Goal: Information Seeking & Learning: Learn about a topic

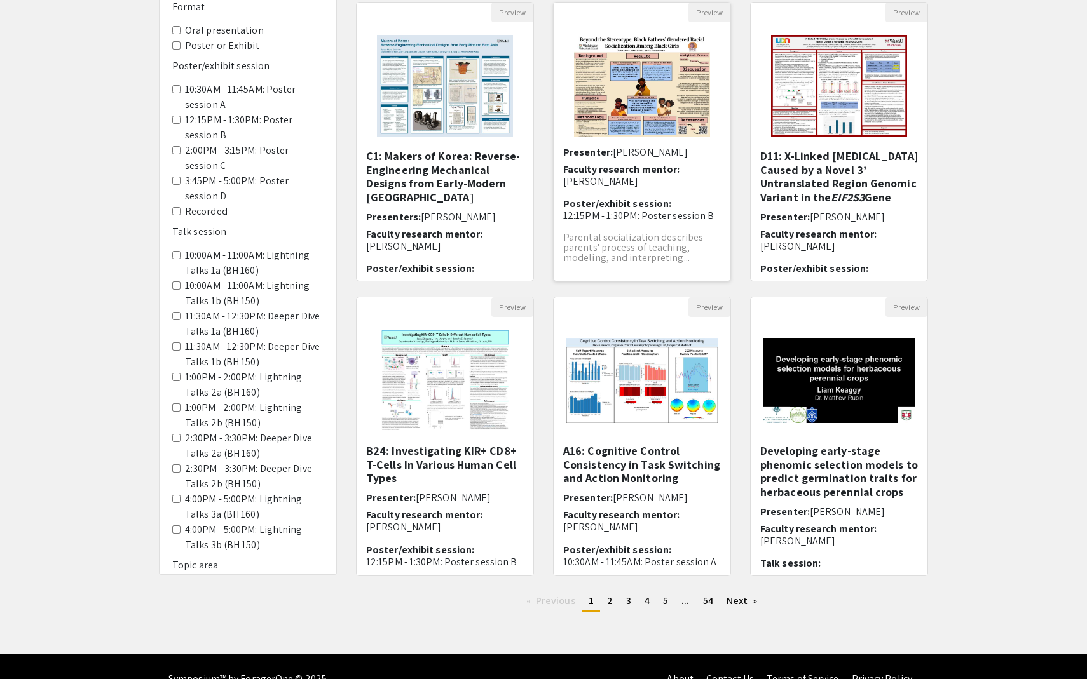
scroll to position [163, 0]
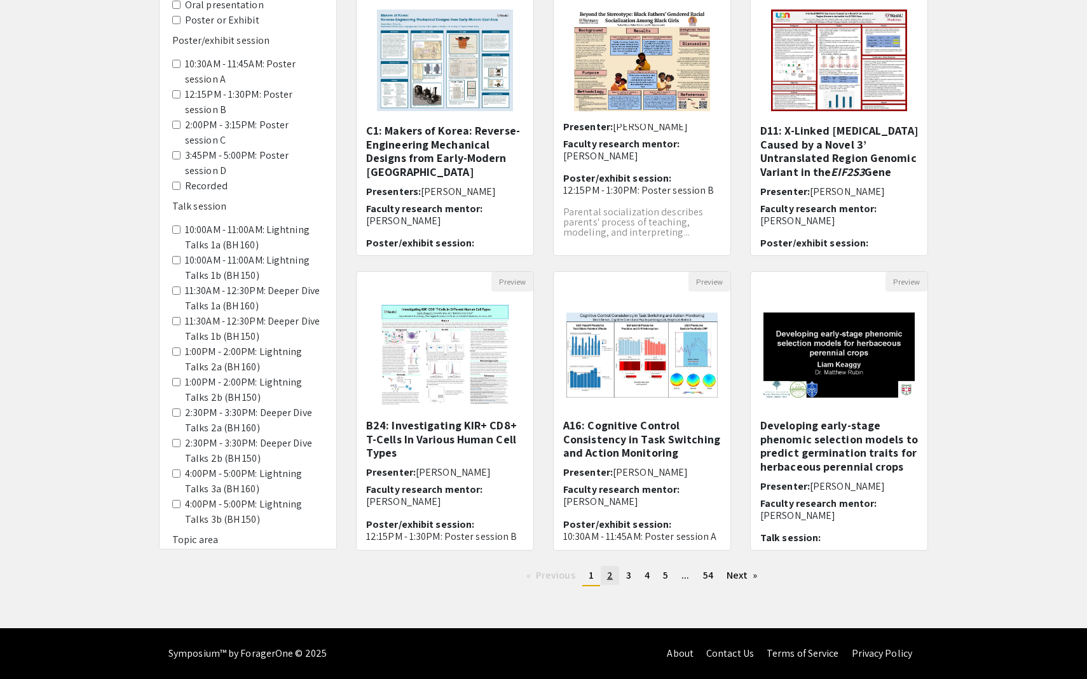
click at [612, 580] on link "page 2" at bounding box center [609, 575] width 18 height 19
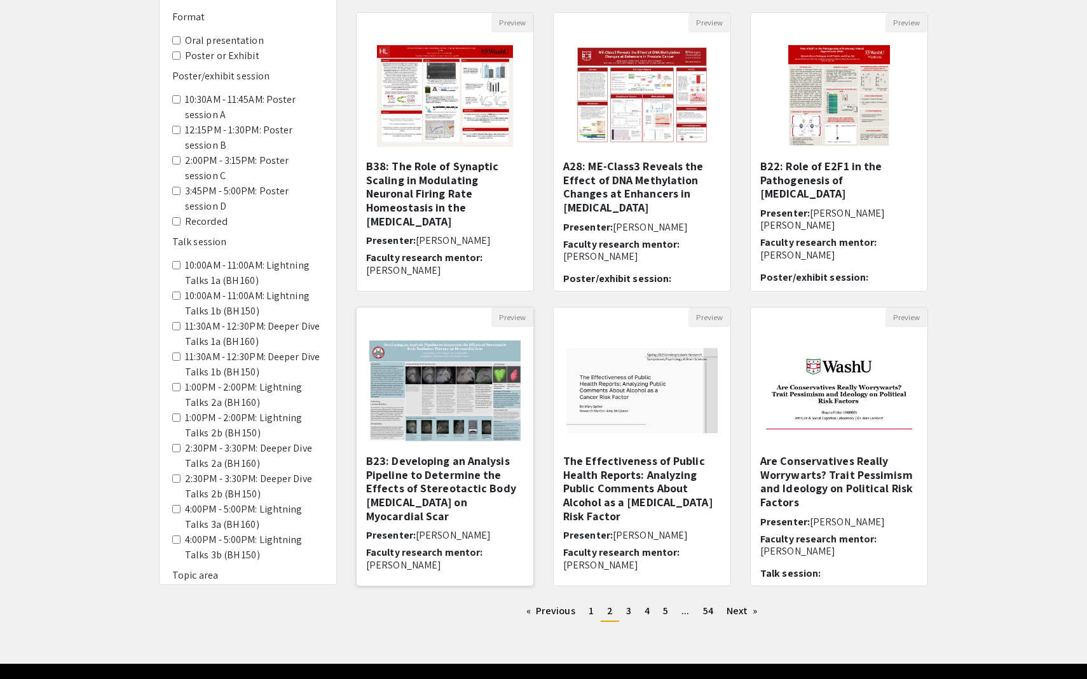
scroll to position [163, 0]
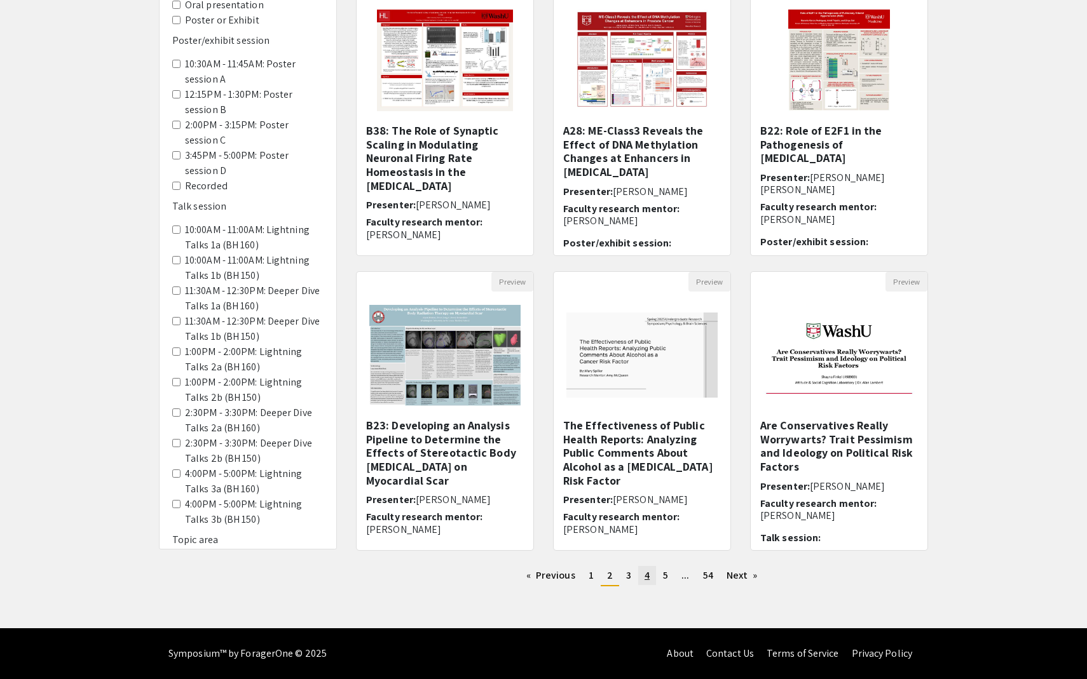
click at [639, 576] on link "page 4" at bounding box center [647, 575] width 18 height 19
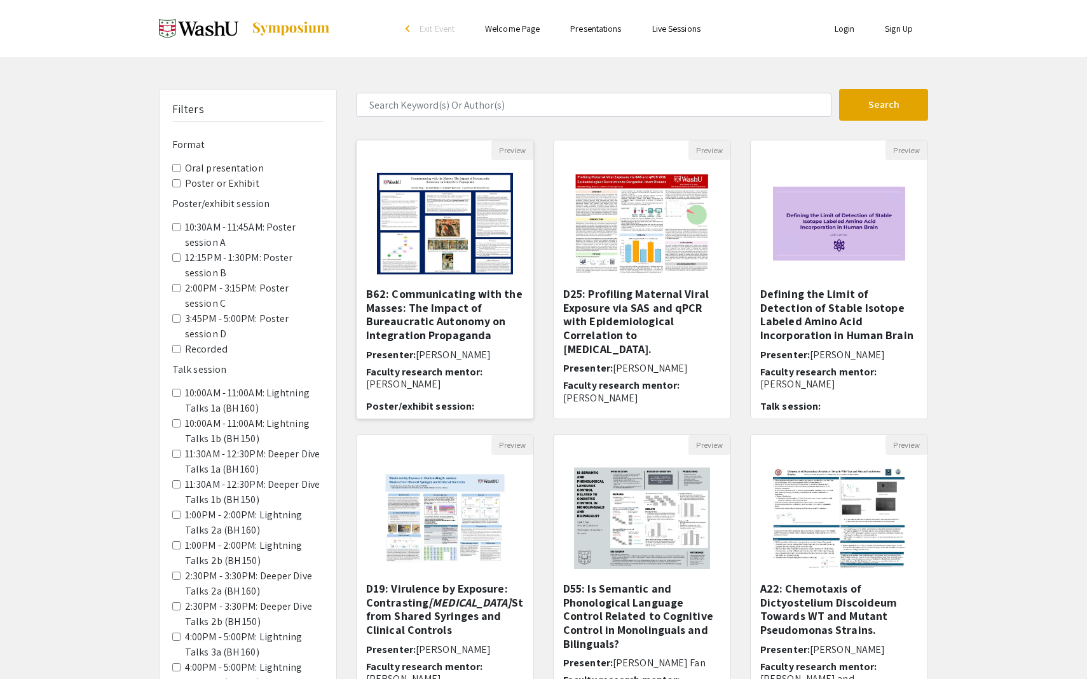
click at [450, 300] on h5 "B62: Communicating with the Masses: The Impact of Bureaucratic Autonomy on Inte…" at bounding box center [445, 314] width 158 height 55
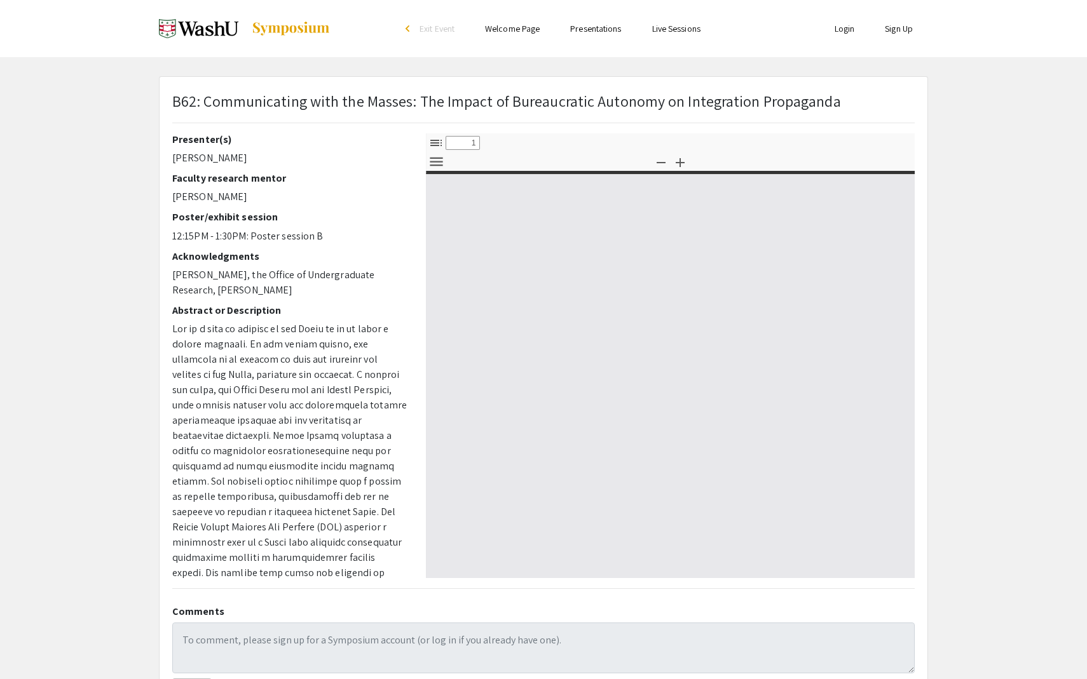
select select "custom"
type input "0"
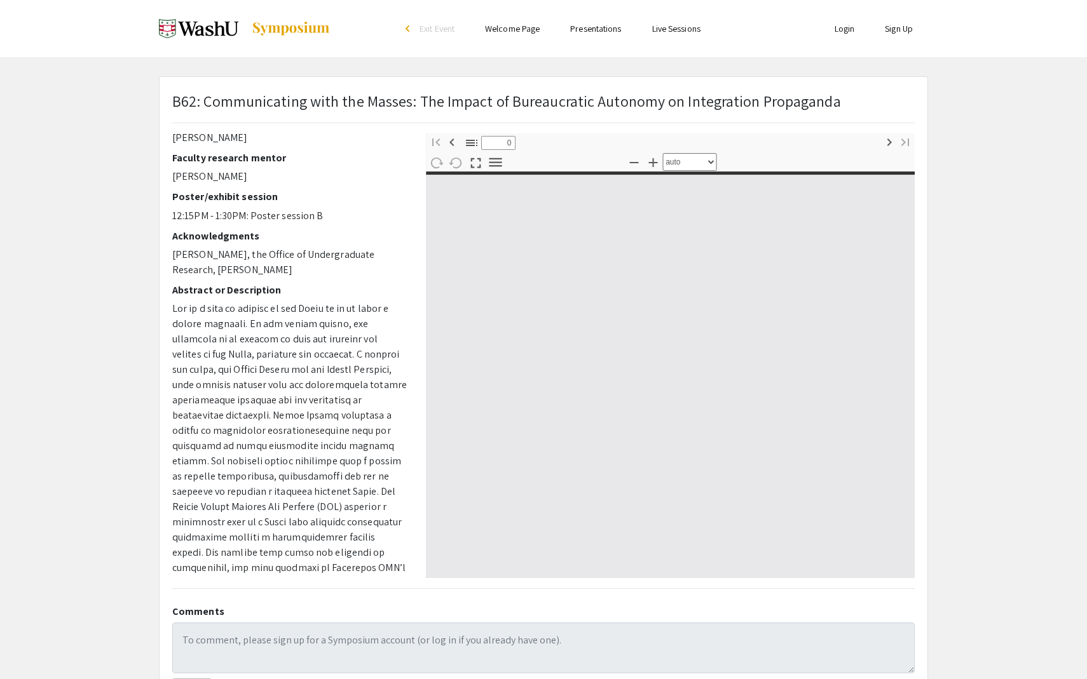
select select "custom"
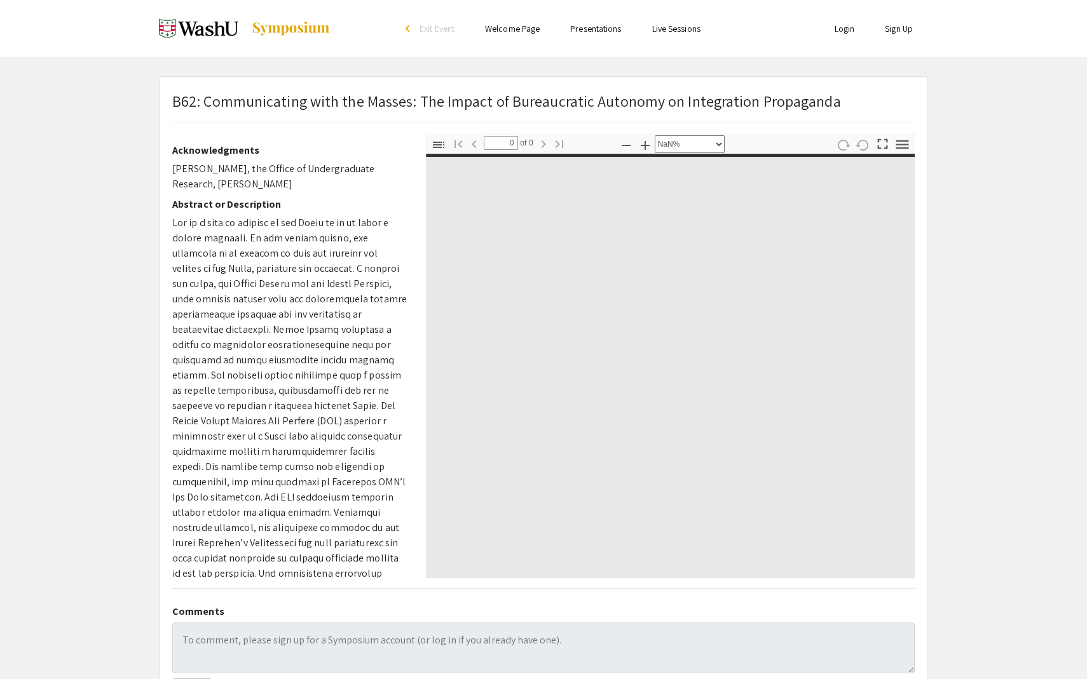
scroll to position [105, 0]
type input "1"
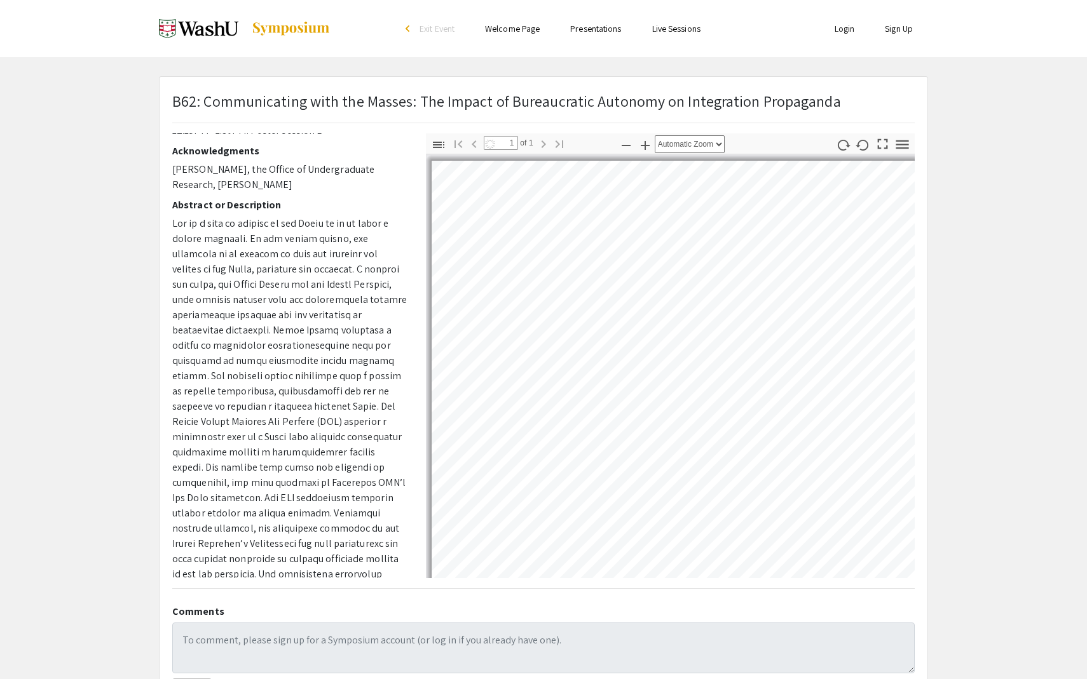
select select "auto"
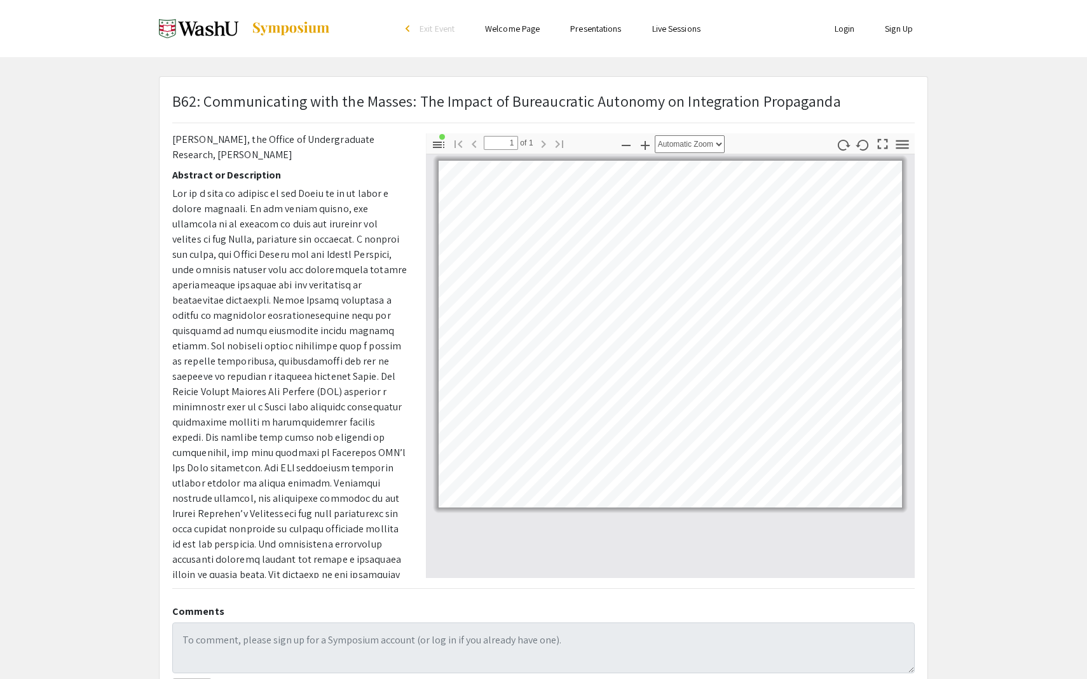
scroll to position [0, 0]
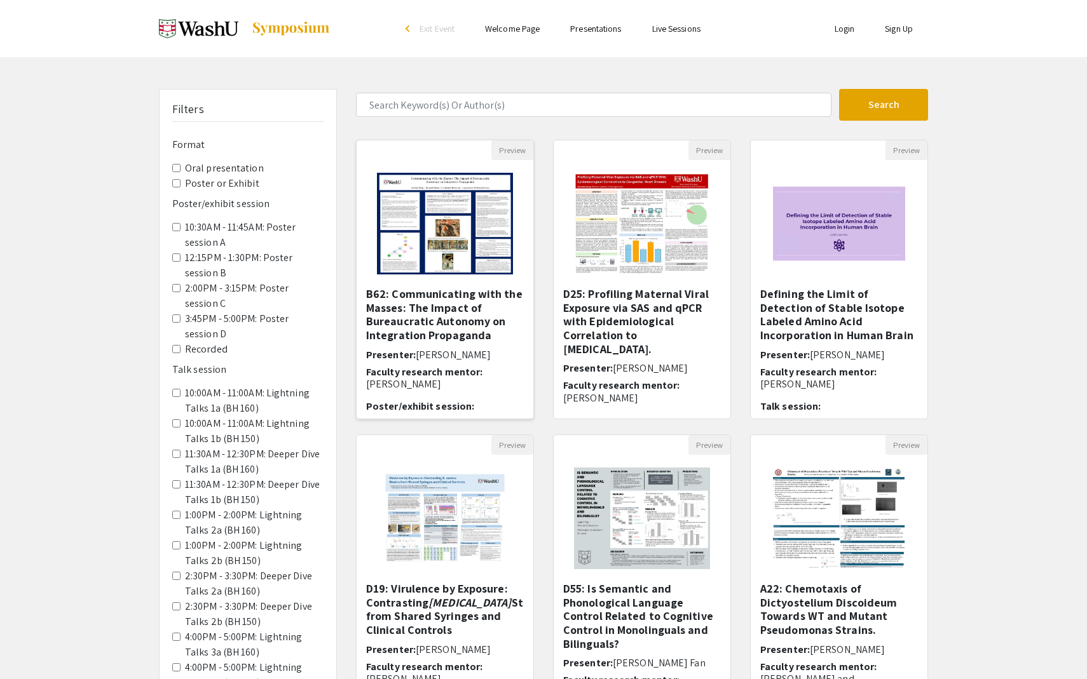
click at [431, 303] on h5 "B62: Communicating with the Masses: The Impact of Bureaucratic Autonomy on Inte…" at bounding box center [445, 314] width 158 height 55
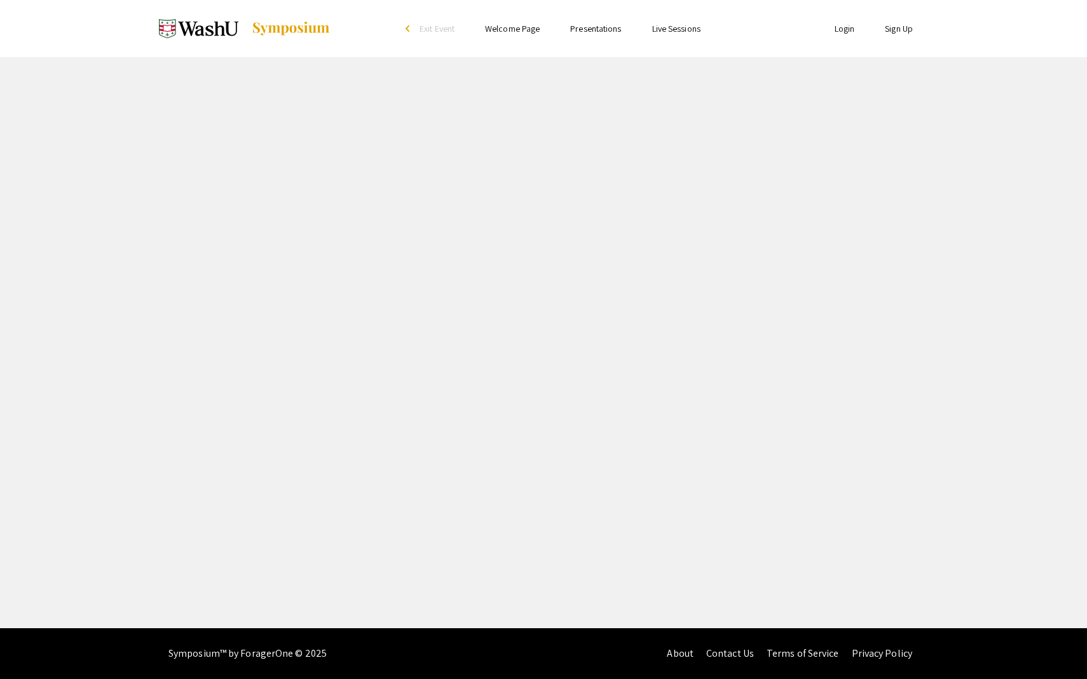
select select "custom"
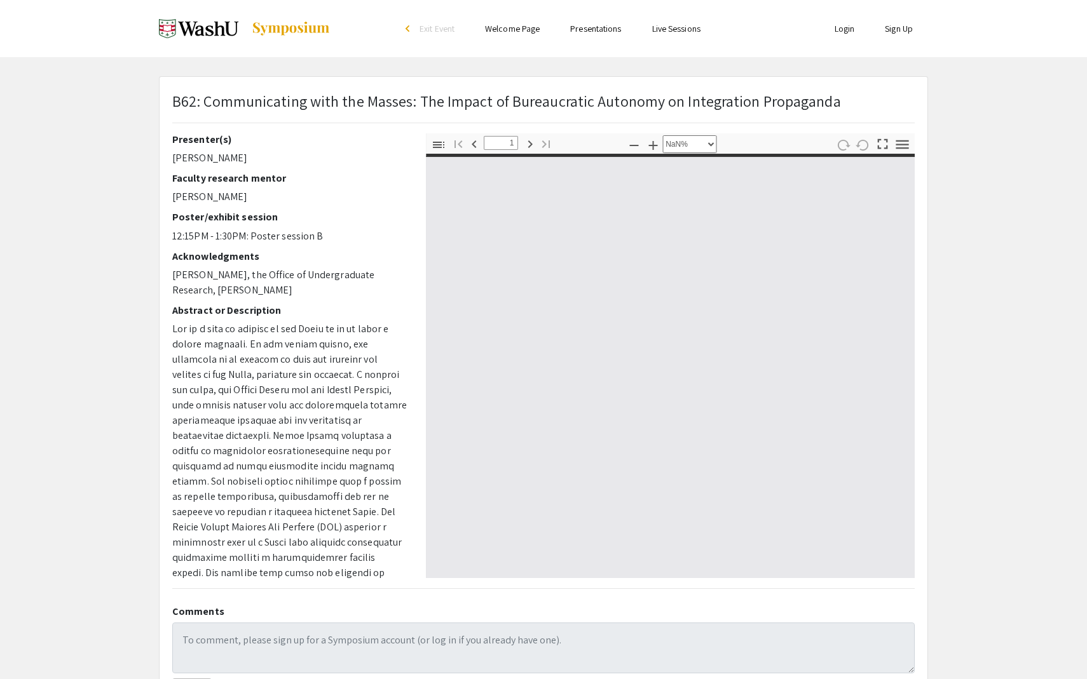
type input "0"
select select "custom"
type input "1"
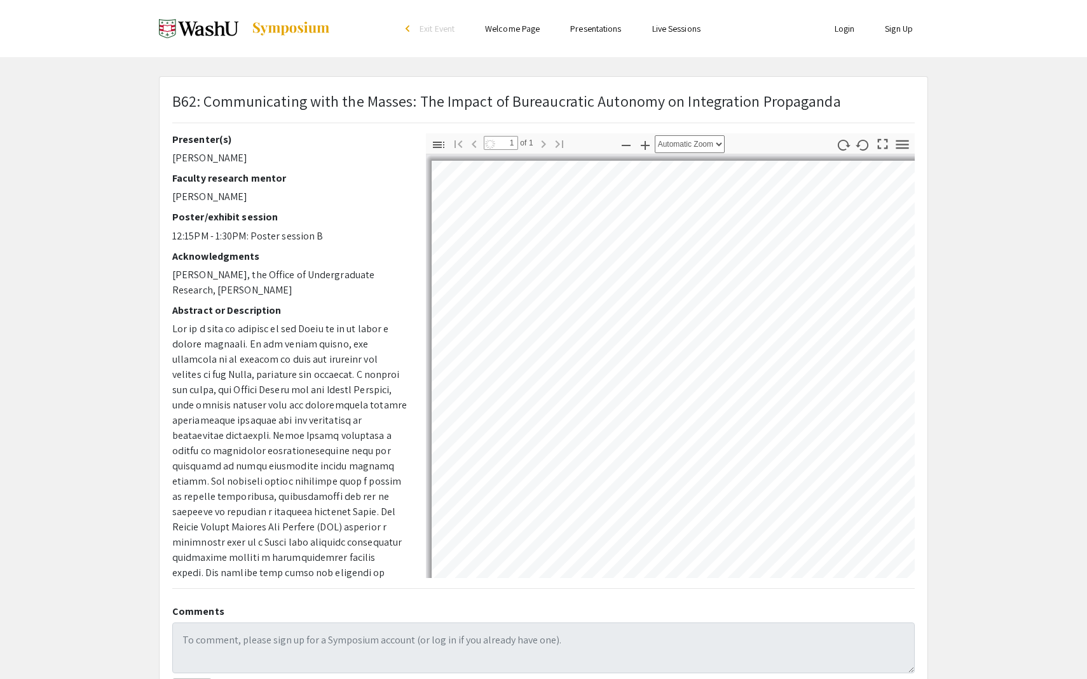
select select "auto"
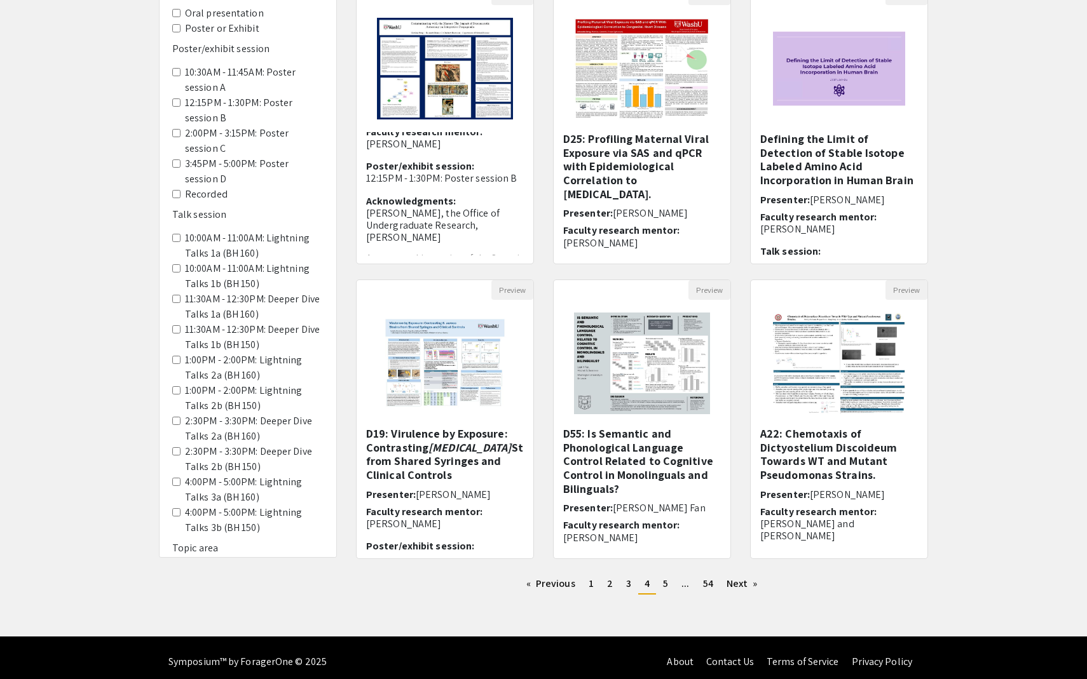
scroll to position [161, 0]
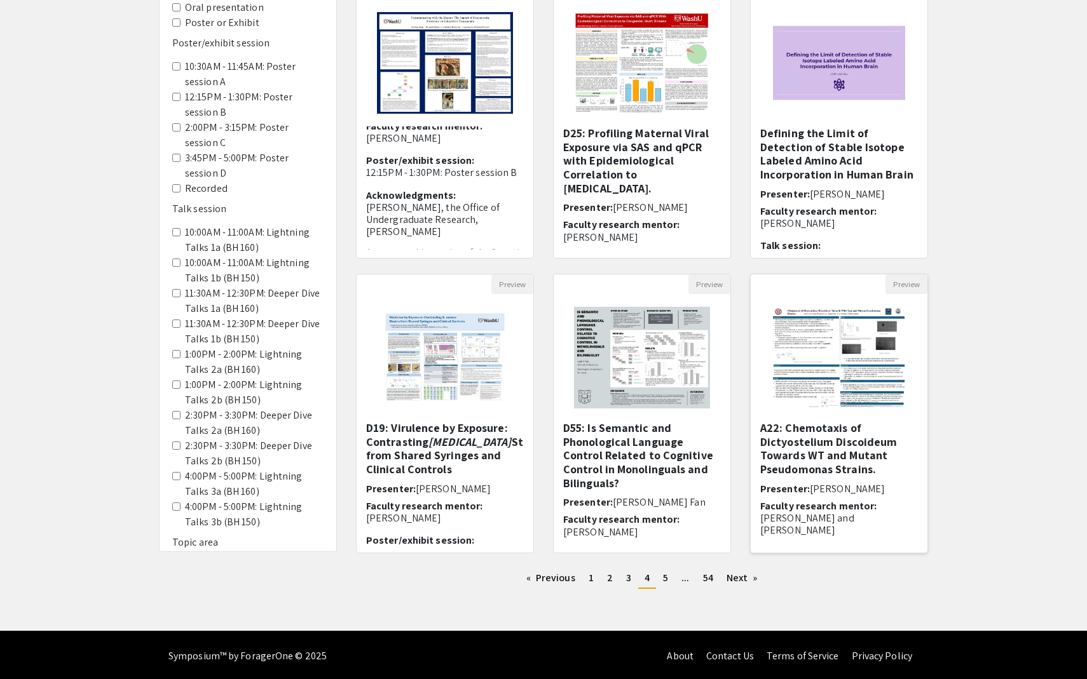
click at [803, 464] on h5 "A22: Chemotaxis of Dictyostelium Discoideum Towards WT and Mutant Pseudomonas S…" at bounding box center [839, 448] width 158 height 55
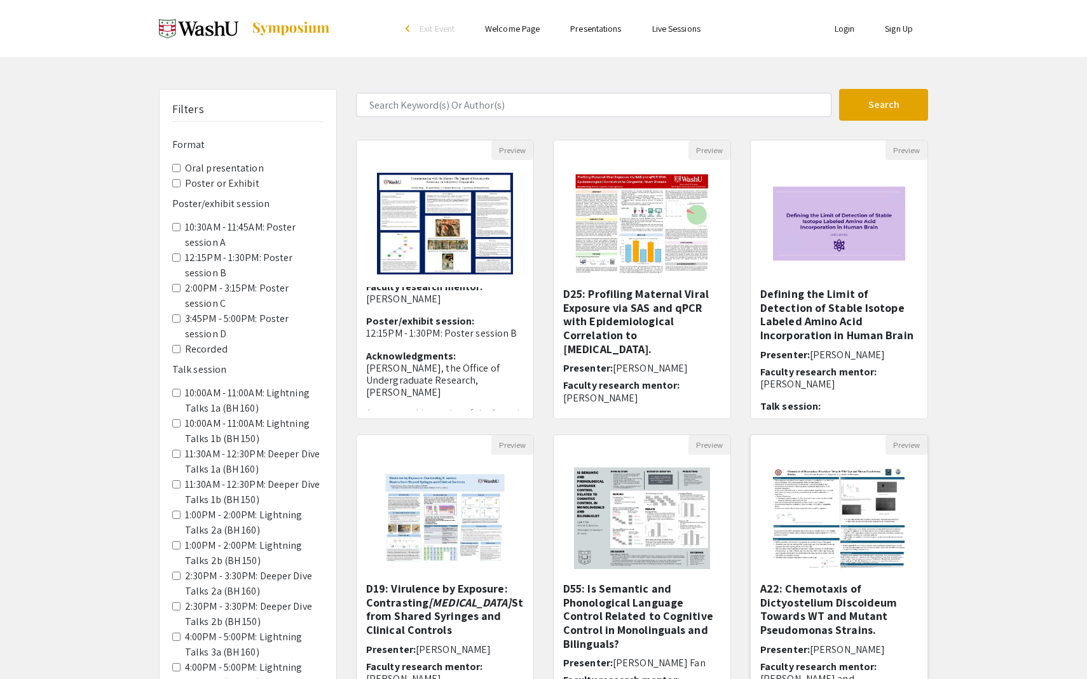
select select "custom"
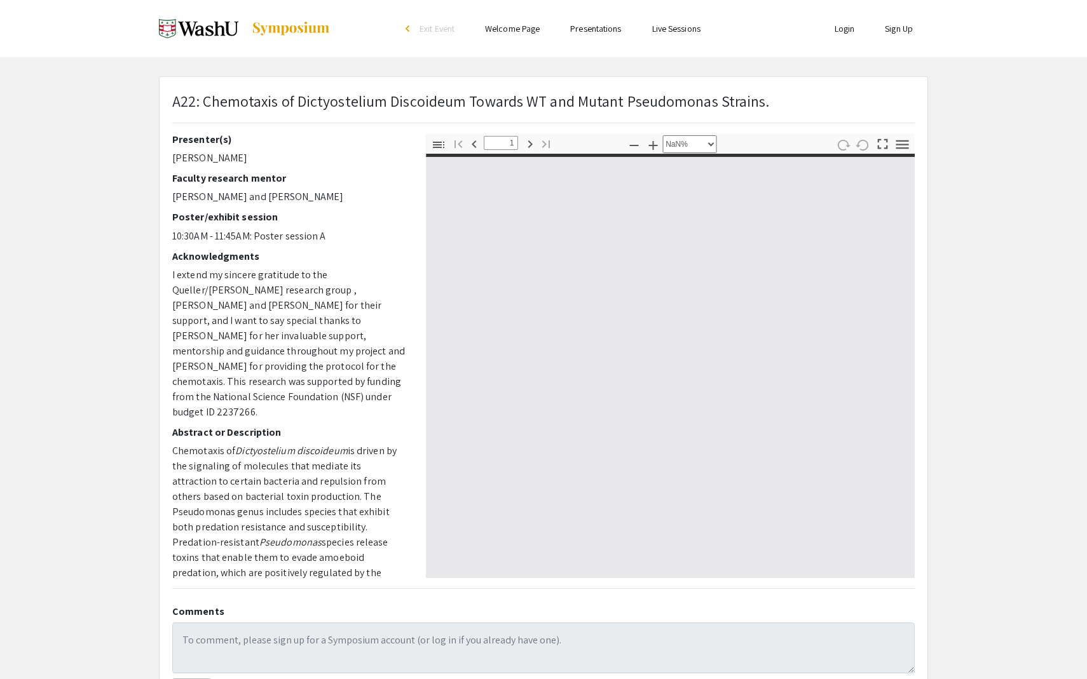
type input "0"
select select "auto"
type input "1"
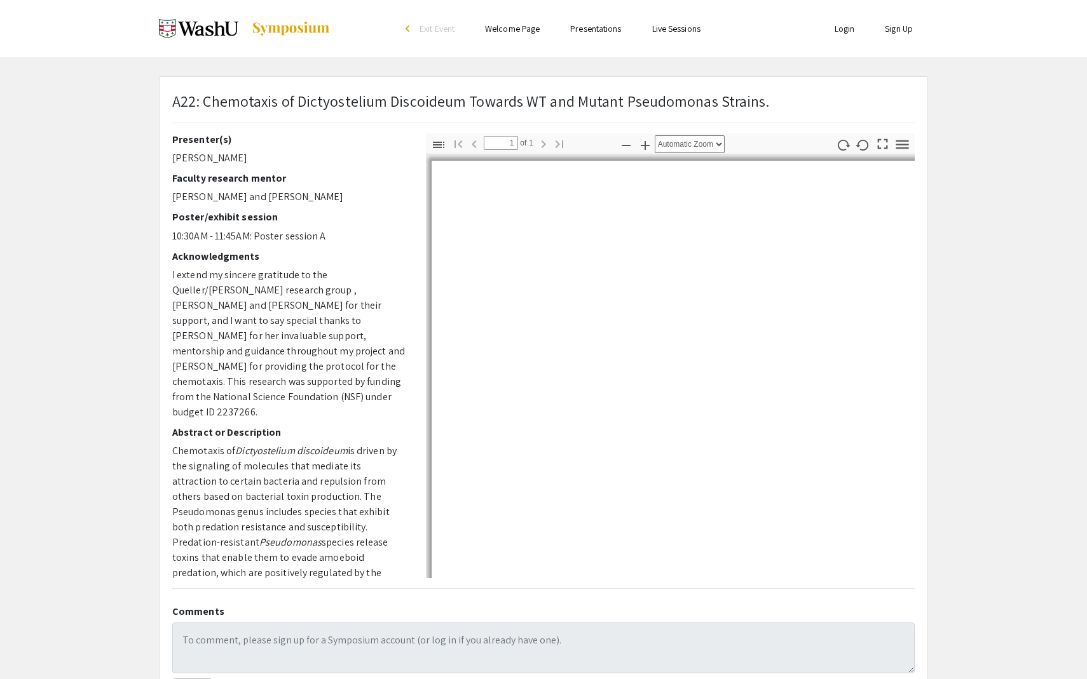
select select "auto"
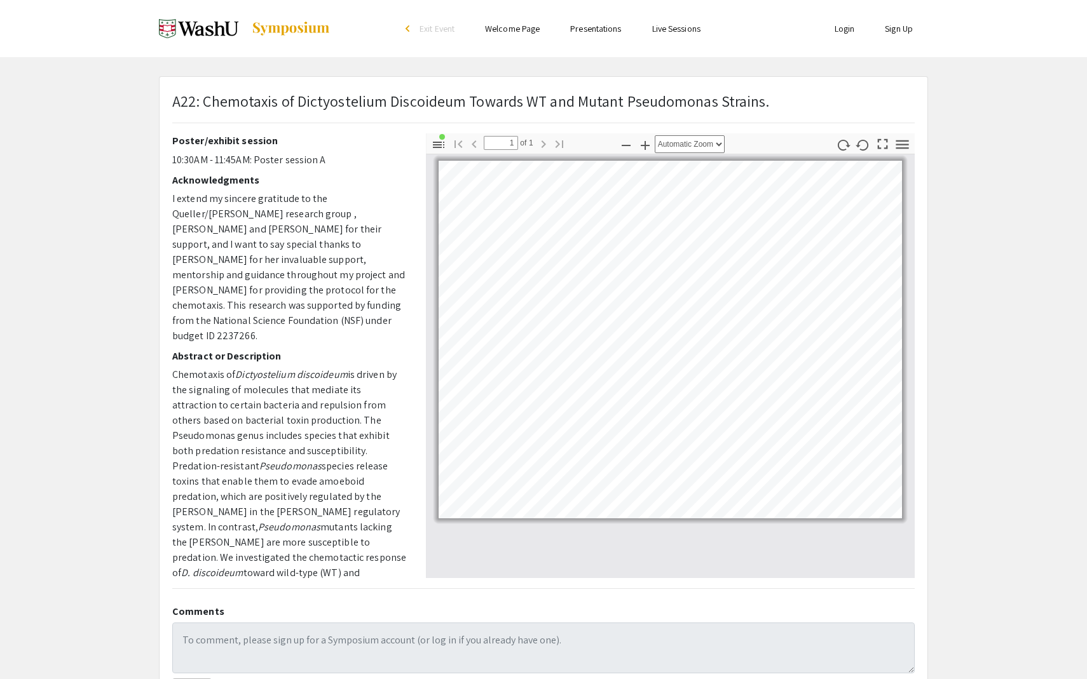
scroll to position [89, 0]
